Goal: Find specific page/section

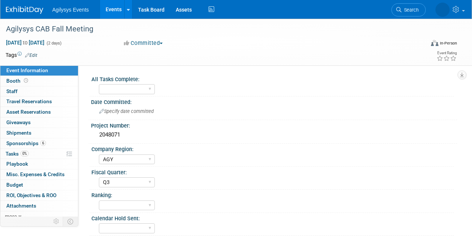
select select "AGY"
select select "Q3"
click at [409, 12] on span "Search" at bounding box center [410, 10] width 17 height 6
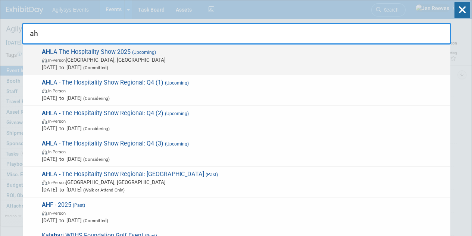
type input "ah"
click at [86, 61] on span "In-Person [GEOGRAPHIC_DATA], [GEOGRAPHIC_DATA]" at bounding box center [244, 59] width 405 height 7
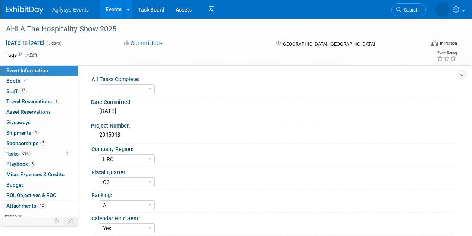
select select "HRC"
select select "Q3"
select select "A"
select select "Yes"
